Goal: Navigation & Orientation: Find specific page/section

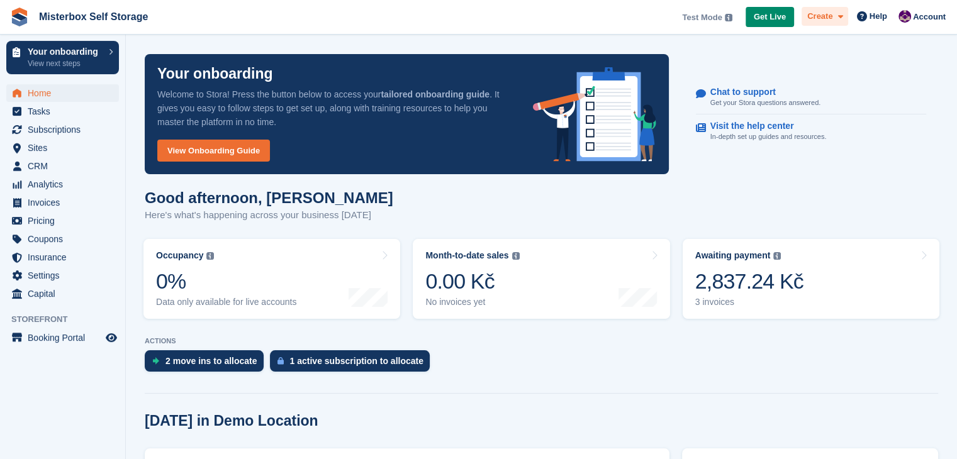
click at [842, 17] on icon at bounding box center [839, 17] width 5 height 8
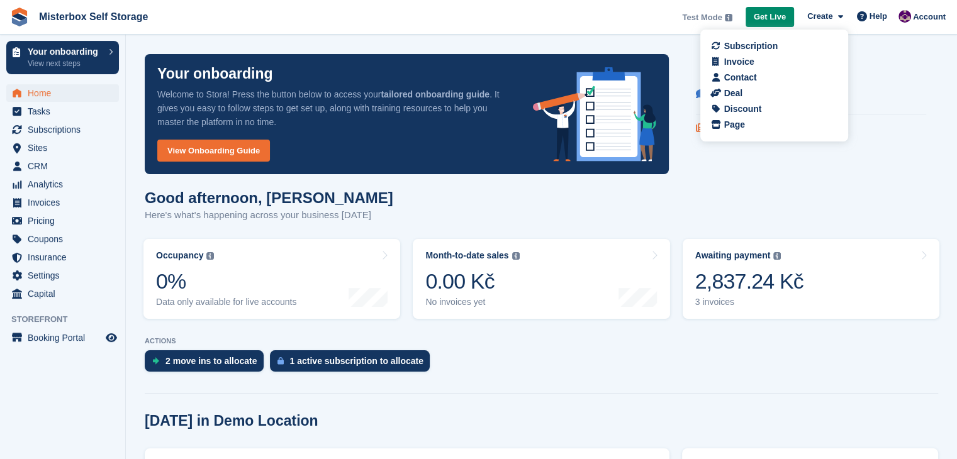
click at [917, 127] on link "Visit the help center In-depth set up guides and resources." at bounding box center [811, 131] width 230 height 34
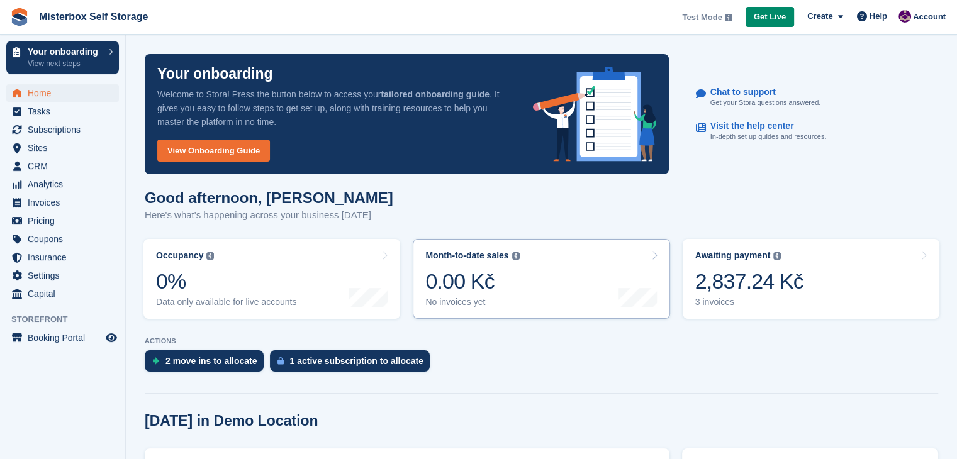
click at [657, 256] on icon at bounding box center [654, 255] width 6 height 10
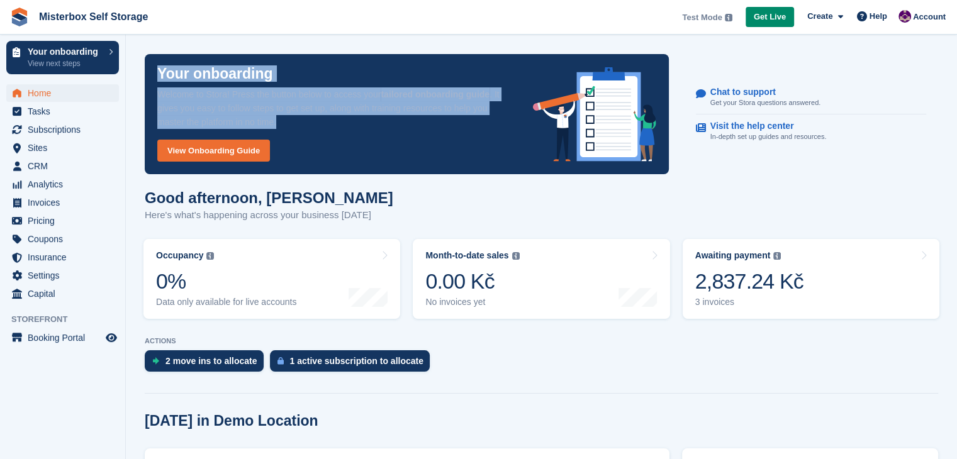
drag, startPoint x: 156, startPoint y: 71, endPoint x: 304, endPoint y: 123, distance: 157.2
click at [304, 123] on div "Your onboarding Welcome to Stora! Press the button below to access your tailore…" at bounding box center [407, 114] width 524 height 120
copy div "Your onboarding Welcome to Stora! Press the button below to access your tailore…"
